Goal: Task Accomplishment & Management: Manage account settings

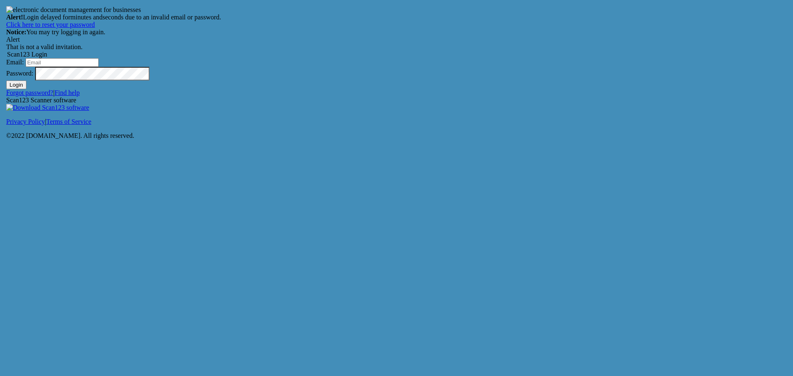
click at [99, 67] on input "Email:" at bounding box center [62, 62] width 73 height 9
type input "PAYABLES@CCNISSAN.ORG"
click at [26, 89] on button "Login" at bounding box center [16, 85] width 20 height 9
click at [99, 67] on input "Email:" at bounding box center [62, 62] width 73 height 9
type input "payables@ccnissan.org"
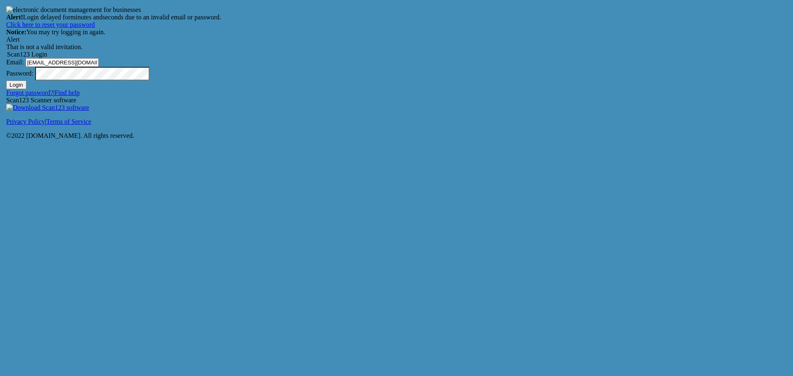
click at [26, 89] on button "Login" at bounding box center [16, 85] width 20 height 9
